Goal: Check status: Check status

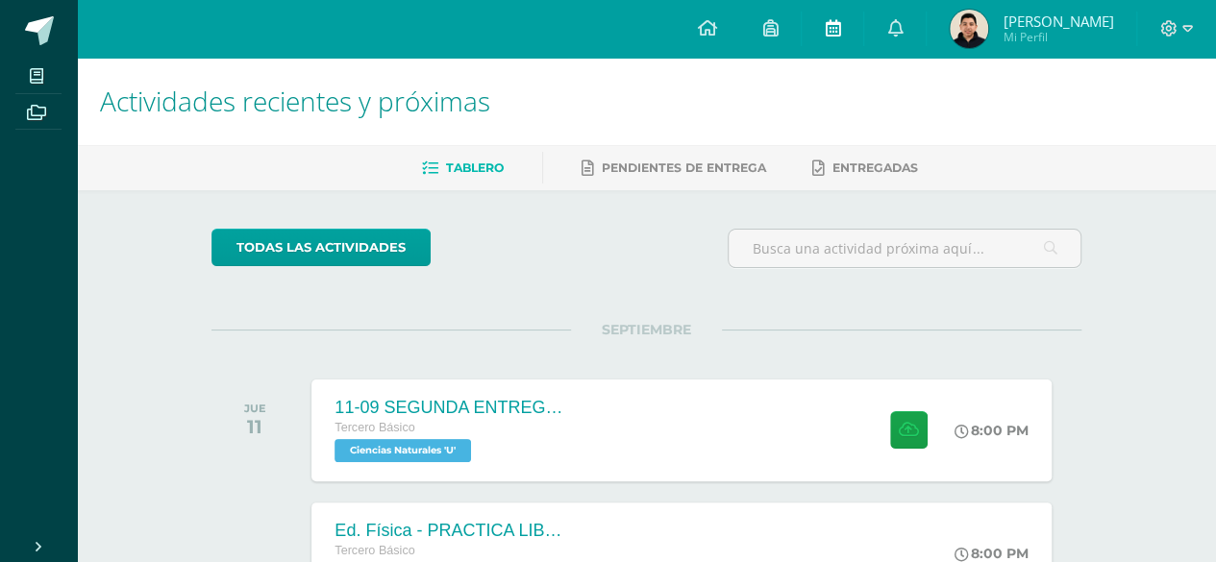
click at [809, 51] on link at bounding box center [831, 29] width 61 height 58
click at [961, 44] on img at bounding box center [968, 29] width 38 height 38
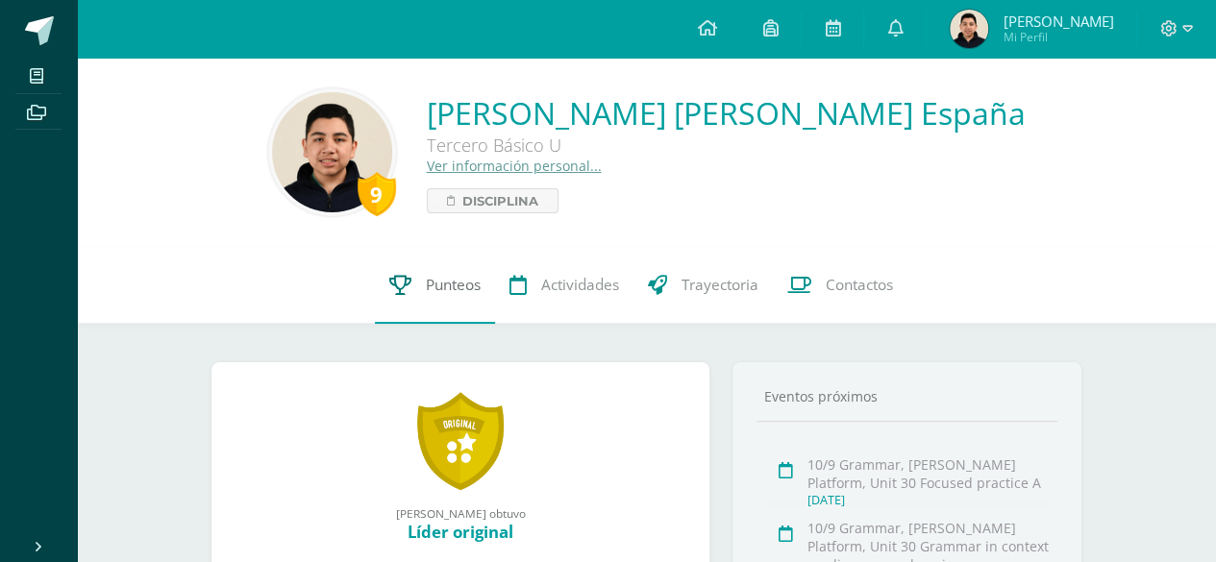
click at [415, 302] on link "Punteos" at bounding box center [435, 285] width 120 height 77
click at [399, 23] on div "Configuración Cerrar sesión [PERSON_NAME] Mi Perfil Avisos 5458 avisos sin leer…" at bounding box center [646, 29] width 1139 height 58
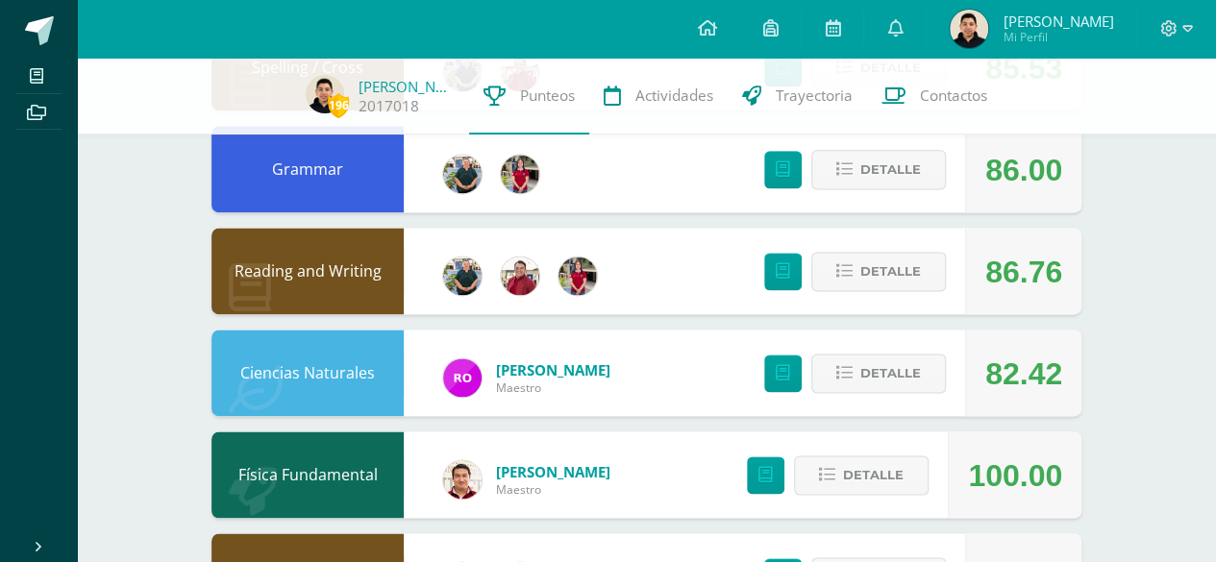
scroll to position [1197, 0]
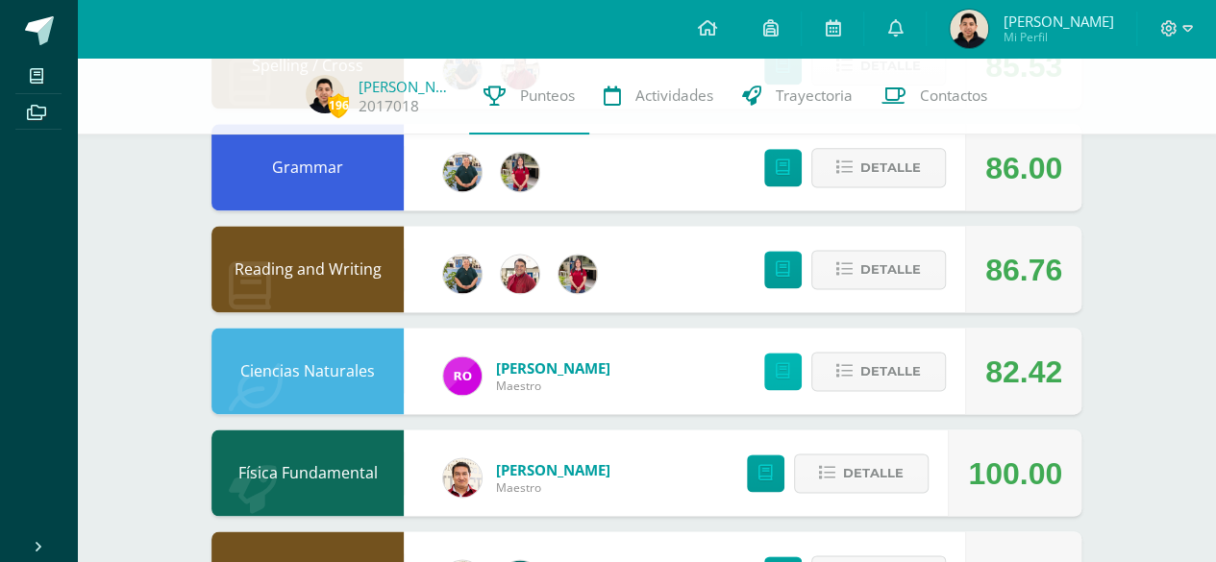
click at [788, 376] on icon at bounding box center [782, 371] width 14 height 16
